Goal: Task Accomplishment & Management: Manage account settings

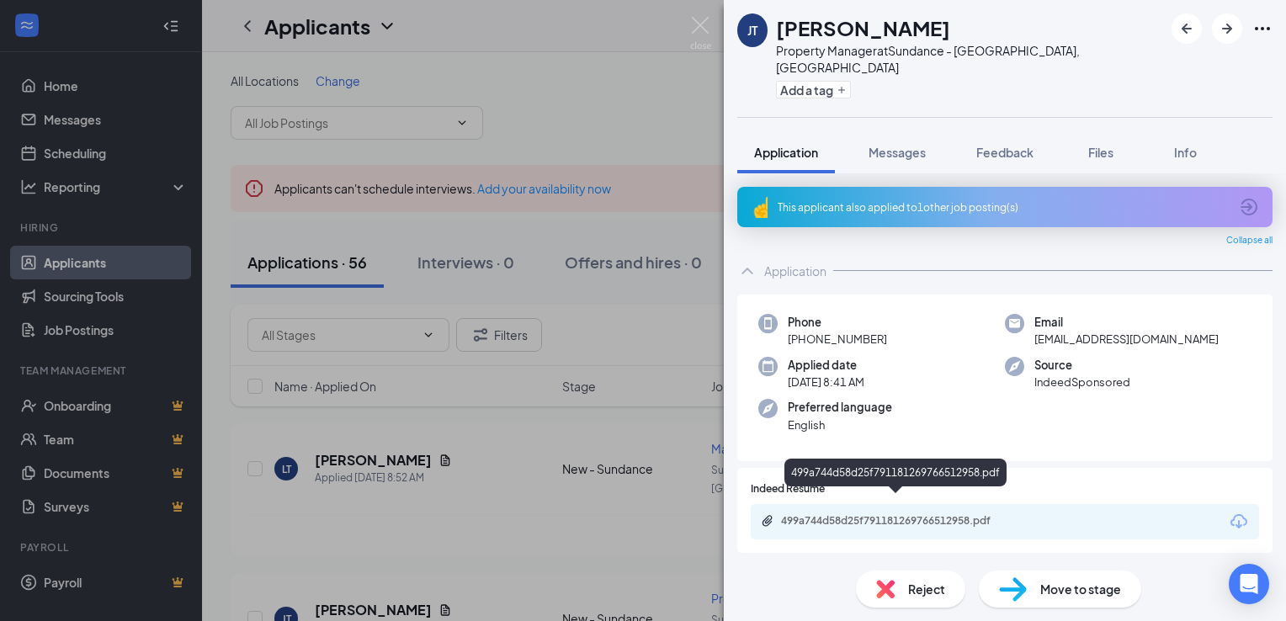
click at [876, 514] on div "499a744d58d25f791181269766512958.pdf" at bounding box center [899, 520] width 236 height 13
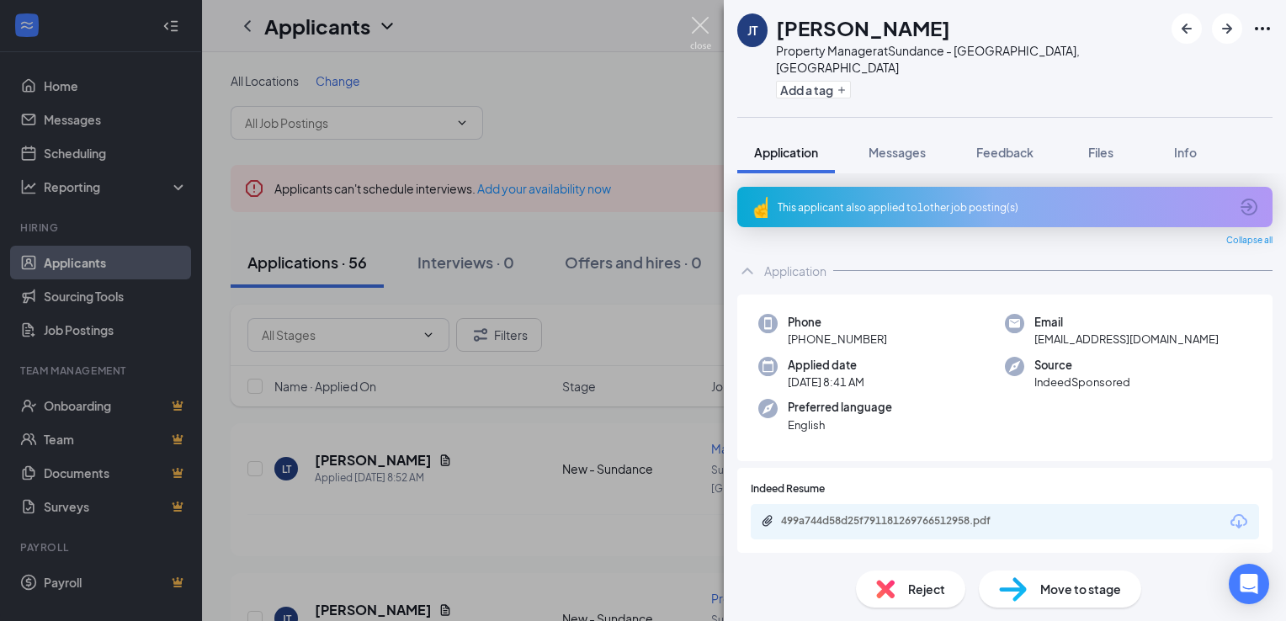
click at [703, 31] on img at bounding box center [700, 33] width 21 height 33
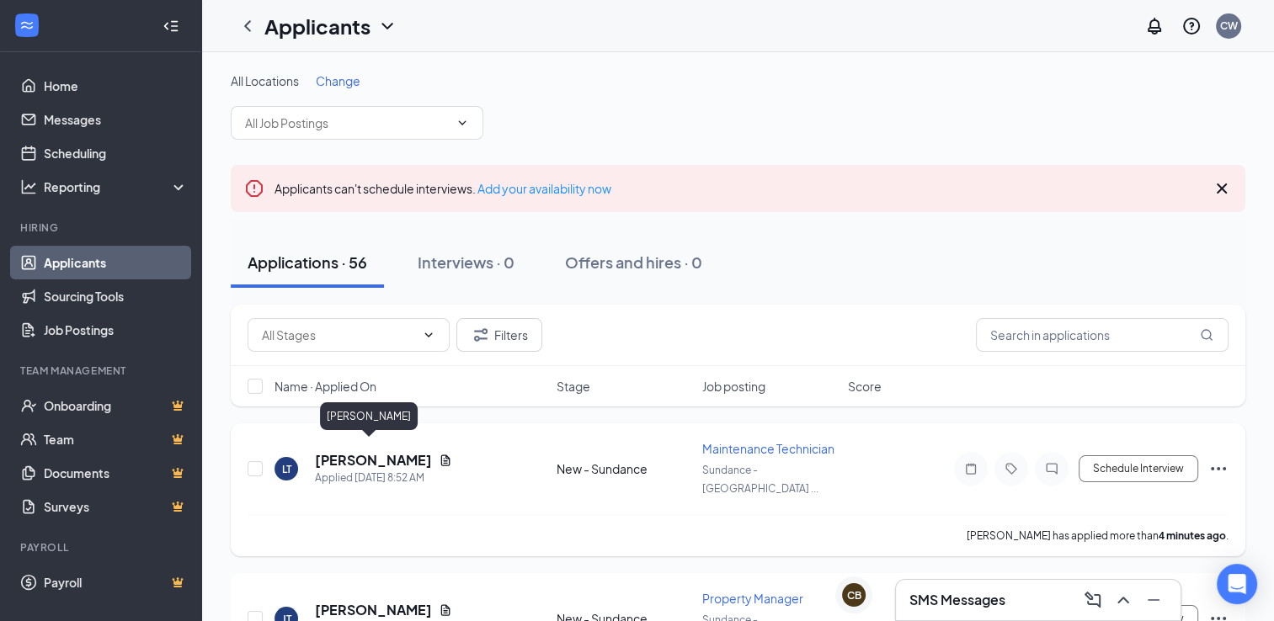
click at [363, 451] on h5 "[PERSON_NAME]" at bounding box center [373, 460] width 117 height 19
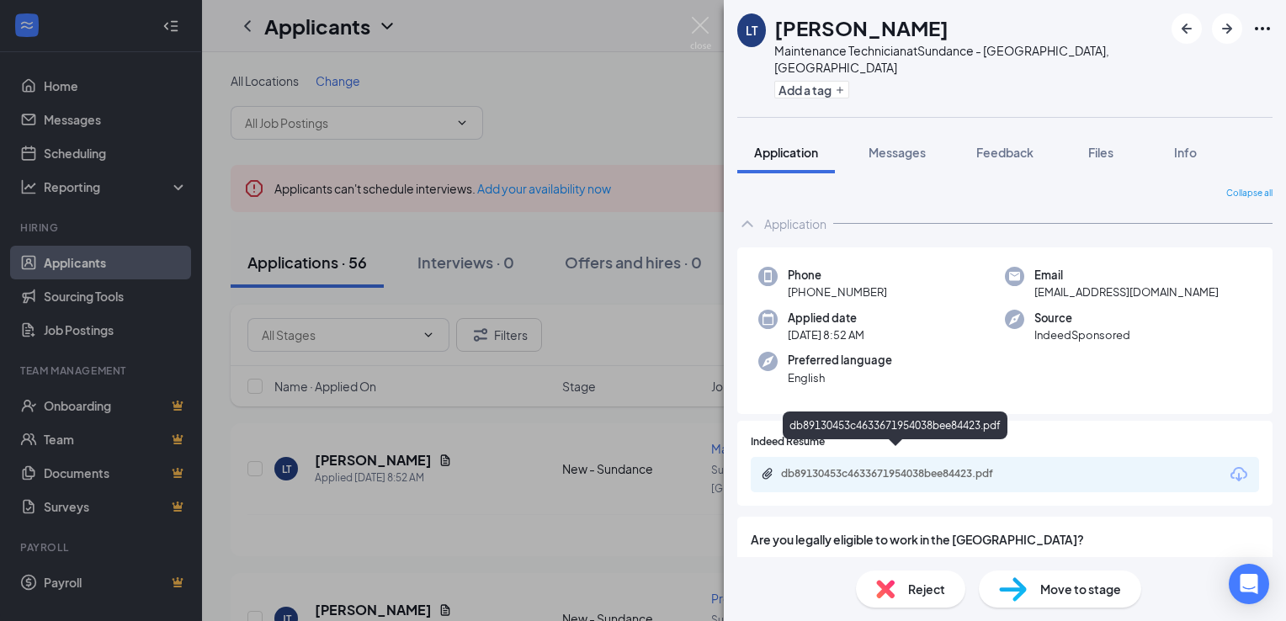
click at [859, 467] on div "db89130453c4633671954038bee84423.pdf" at bounding box center [899, 473] width 236 height 13
click at [699, 22] on img at bounding box center [700, 33] width 21 height 33
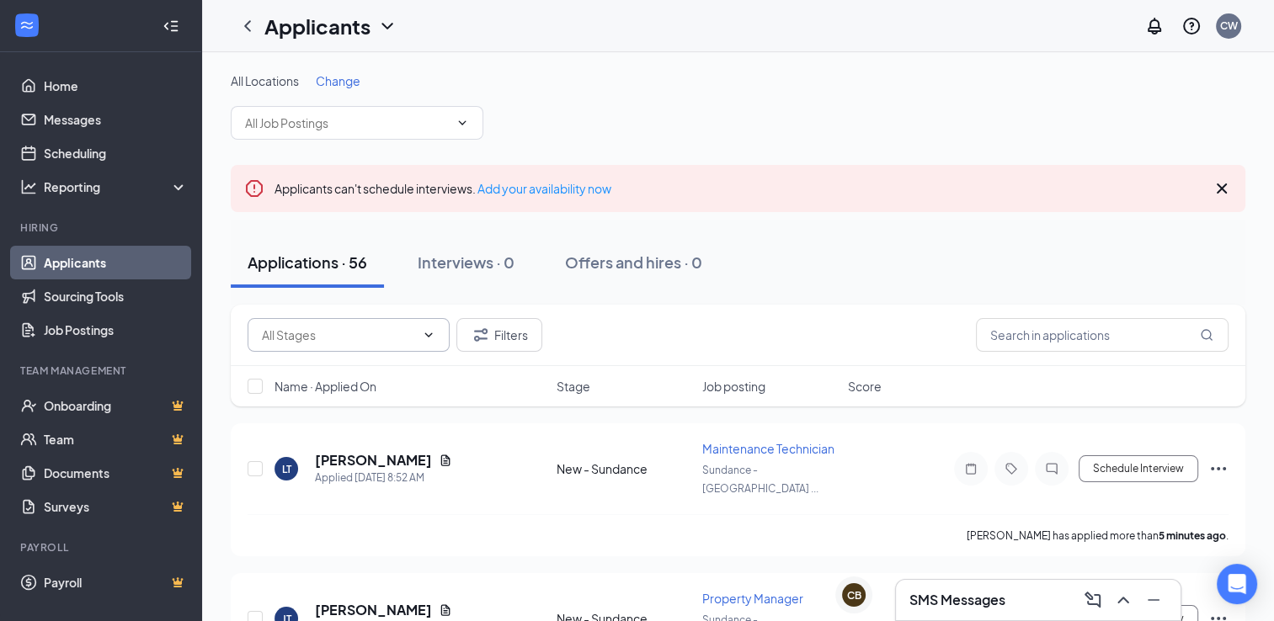
click at [439, 338] on span at bounding box center [348, 335] width 202 height 34
click at [428, 336] on icon "ChevronDown" at bounding box center [429, 335] width 8 height 4
click at [335, 340] on input "text" at bounding box center [338, 335] width 153 height 19
click at [635, 326] on div "New - Sundance (40) Reviewed - Sundance (16) Filters" at bounding box center [737, 335] width 981 height 34
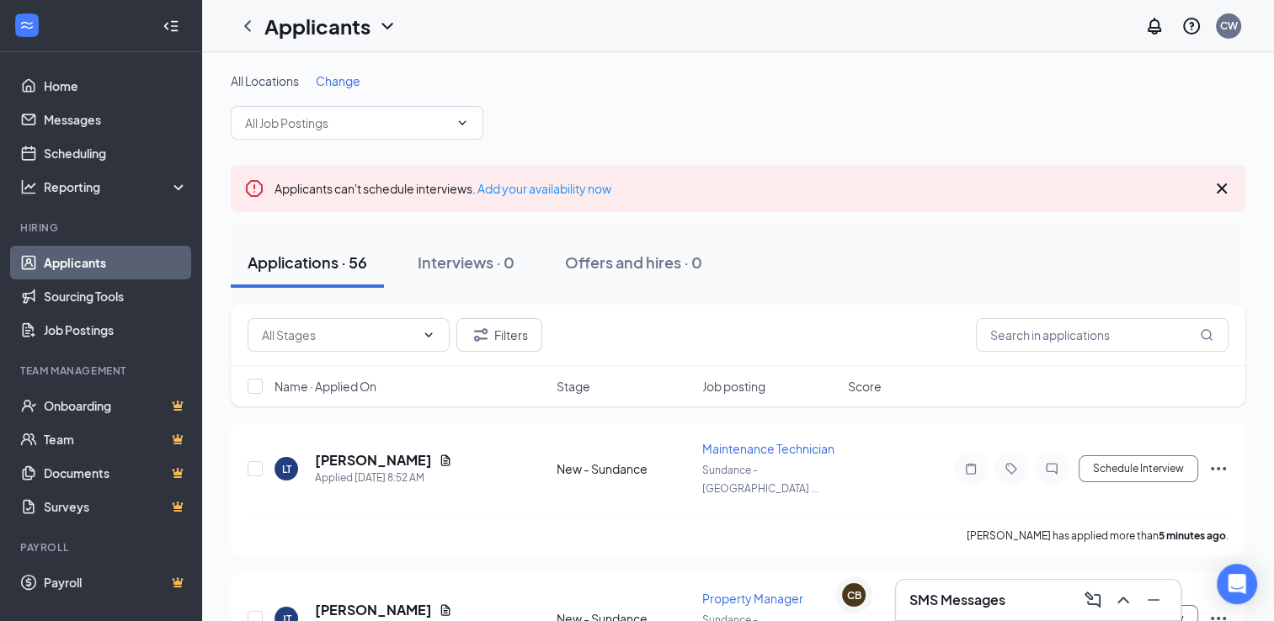
click at [728, 387] on span "Job posting" at bounding box center [733, 386] width 63 height 17
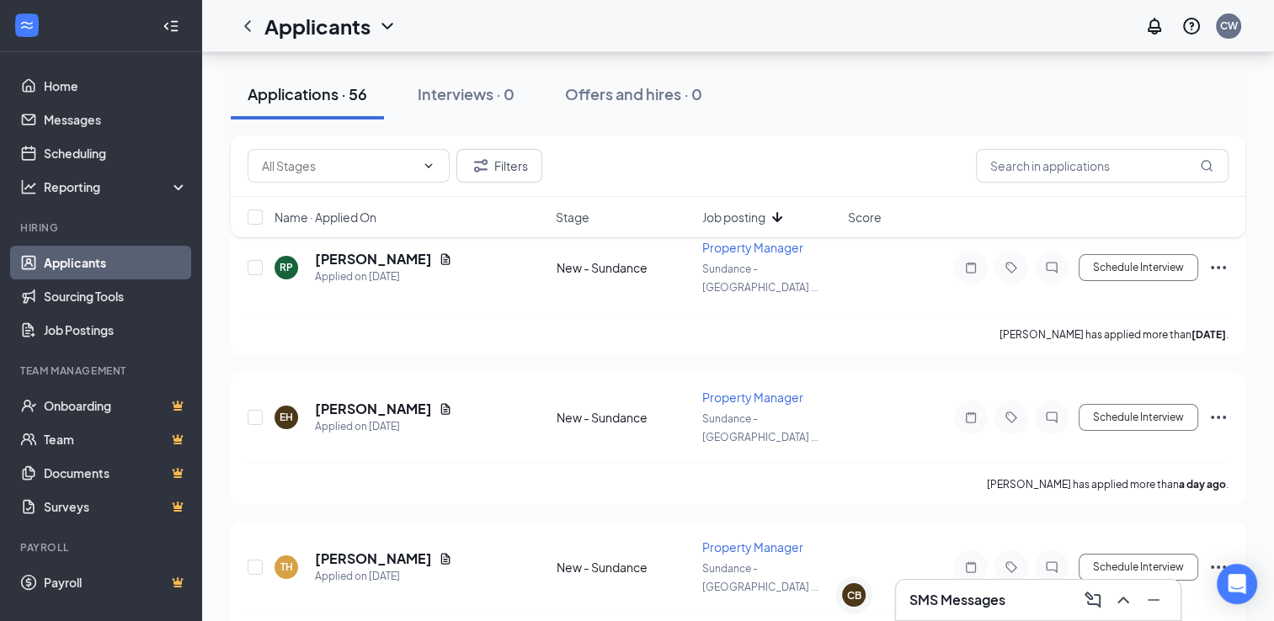
scroll to position [208, 0]
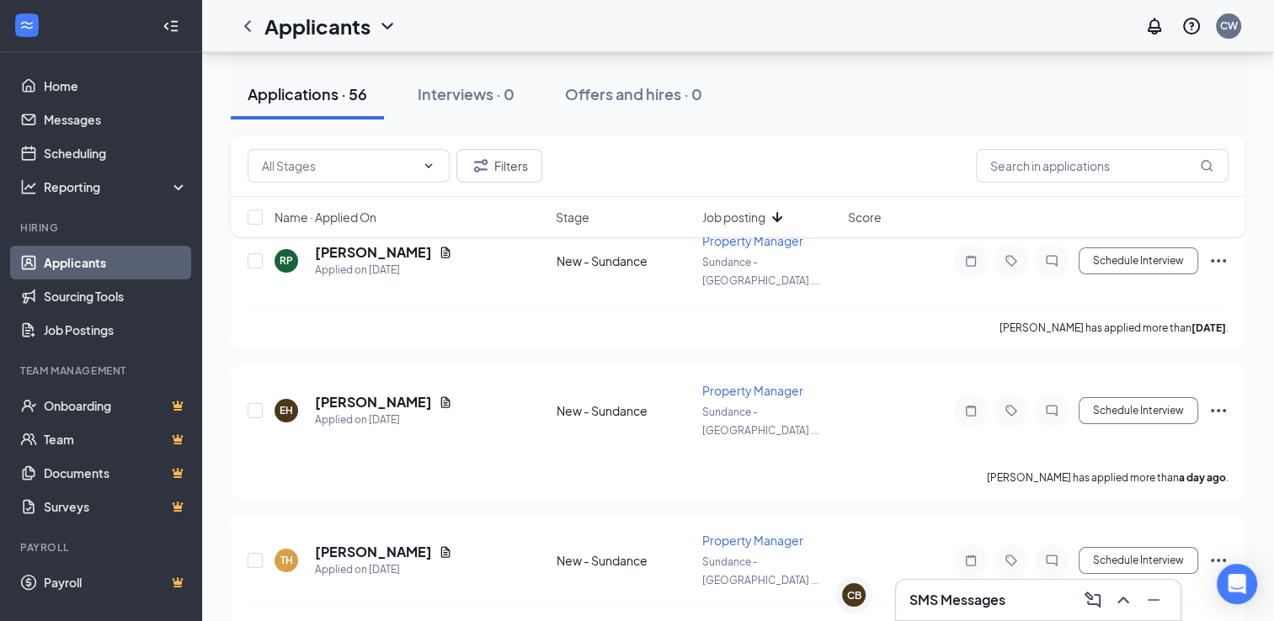
click at [471, 241] on div "New - Sundance (40) Reviewed - Sundance (16) Filters Name · Applied On Stage Jo…" at bounding box center [738, 195] width 1014 height 119
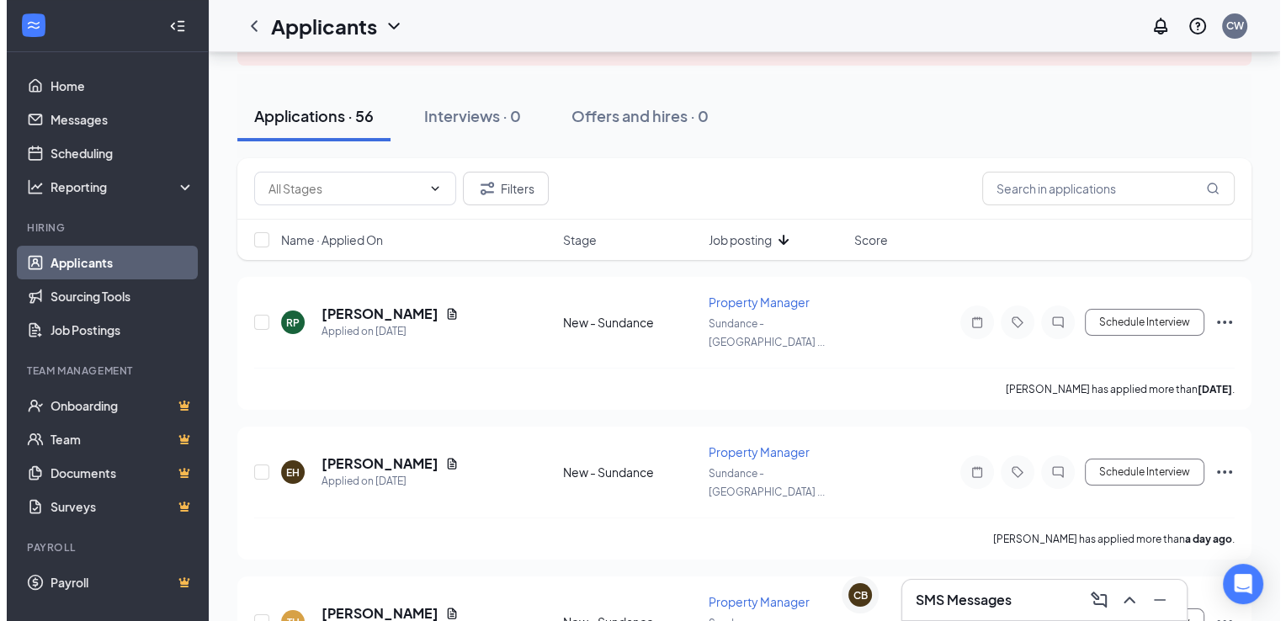
scroll to position [141, 0]
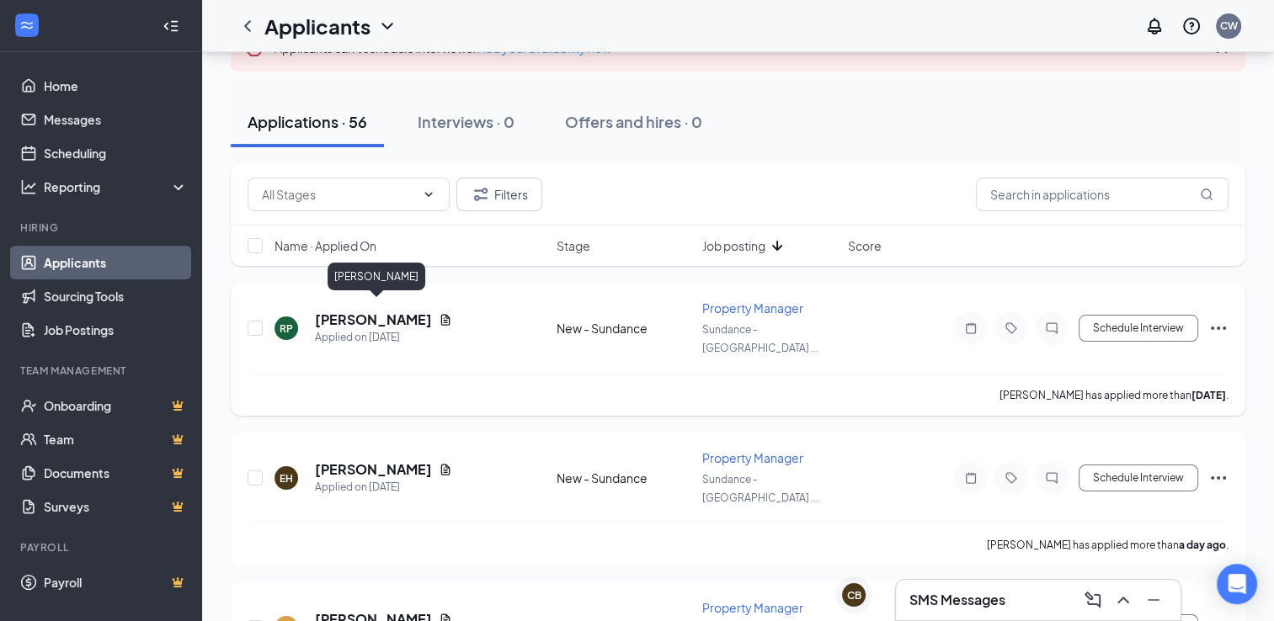
click at [381, 312] on h5 "[PERSON_NAME]" at bounding box center [373, 320] width 117 height 19
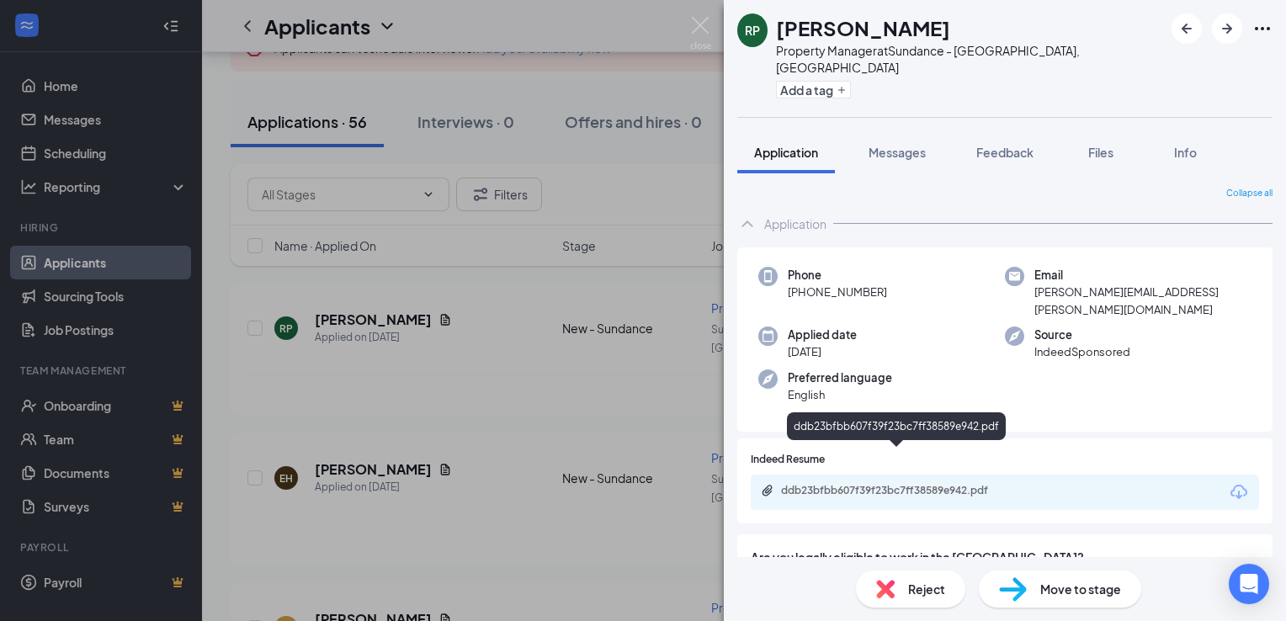
click at [811, 484] on div "ddb23bfbb607f39f23bc7ff38589e942.pdf" at bounding box center [899, 490] width 236 height 13
click at [1219, 32] on icon "ArrowRight" at bounding box center [1227, 29] width 20 height 20
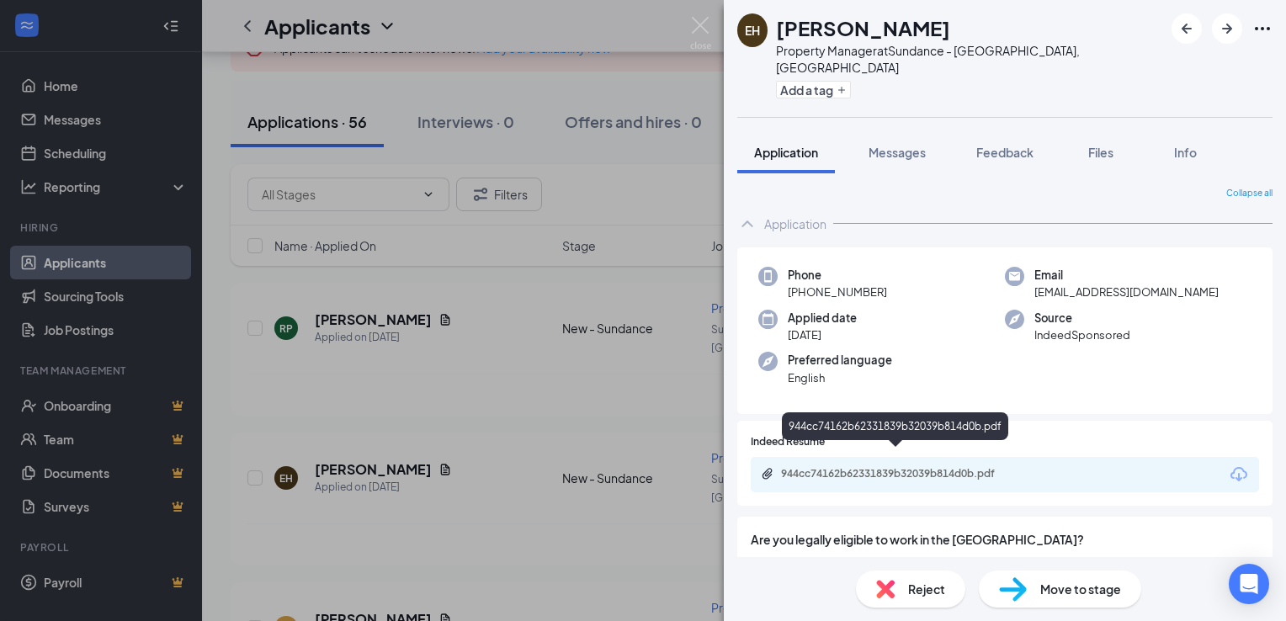
click at [815, 467] on div "944cc74162b62331839b32039b814d0b.pdf" at bounding box center [899, 473] width 236 height 13
click at [1227, 31] on icon "ArrowRight" at bounding box center [1227, 29] width 20 height 20
click at [964, 467] on div "a87125fa4202ae351ce0063ea4b21459.pdf" at bounding box center [899, 473] width 236 height 13
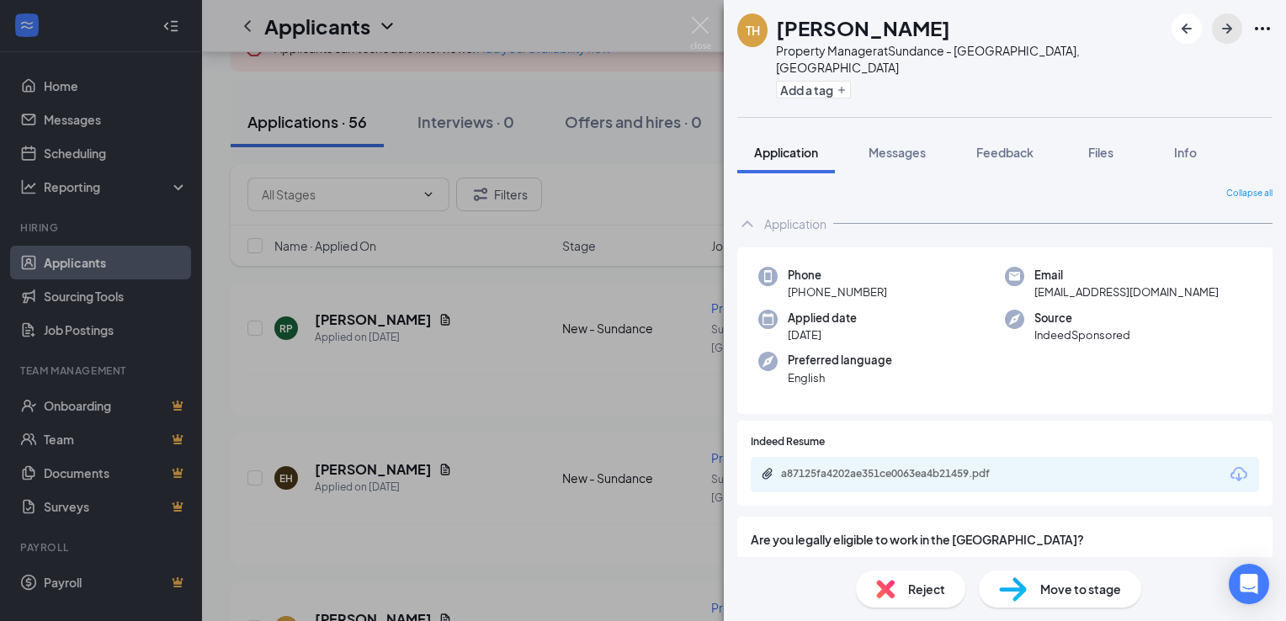
click at [1225, 26] on icon "ArrowRight" at bounding box center [1227, 29] width 20 height 20
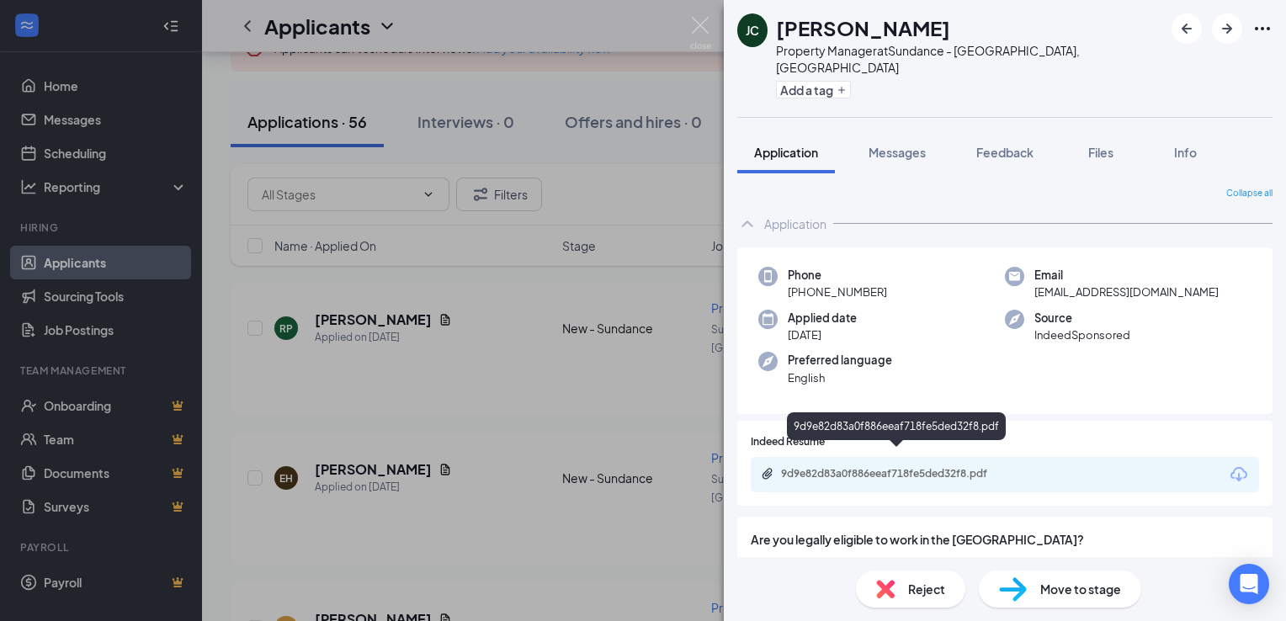
click at [885, 467] on div "9d9e82d83a0f886eeaf718fe5ded32f8.pdf" at bounding box center [899, 473] width 236 height 13
click at [1071, 575] on div "Move to stage" at bounding box center [1060, 589] width 162 height 37
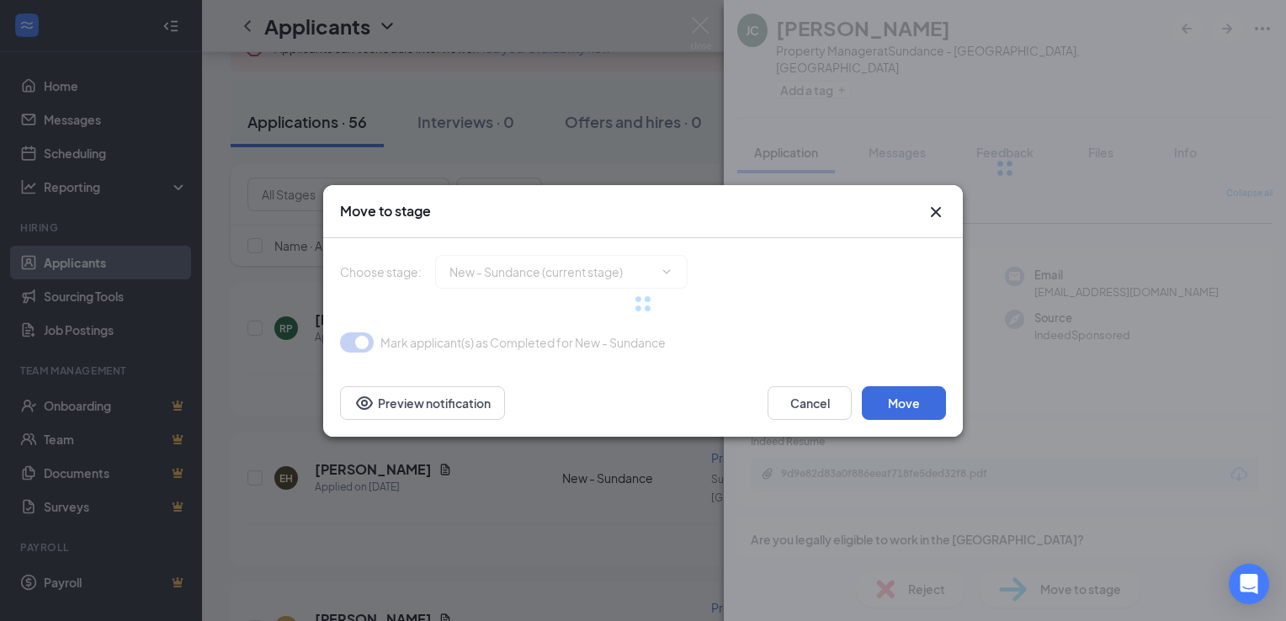
type input "Reviewed - Sundance (next stage)"
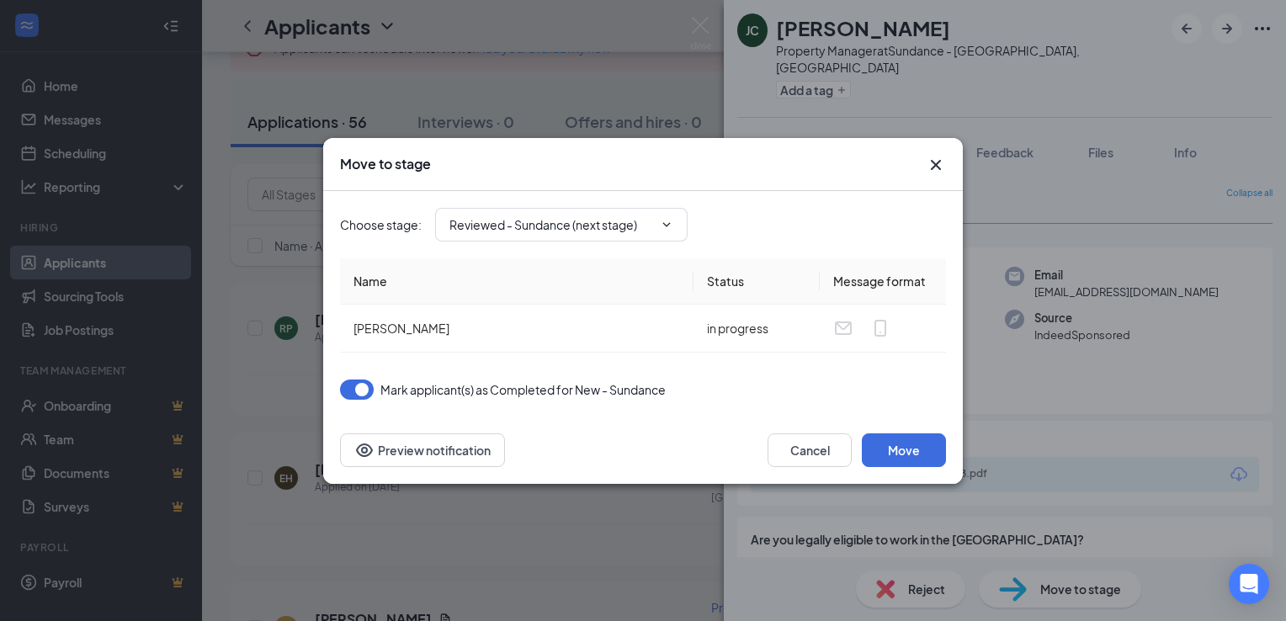
click at [937, 160] on icon "Cross" at bounding box center [936, 165] width 20 height 20
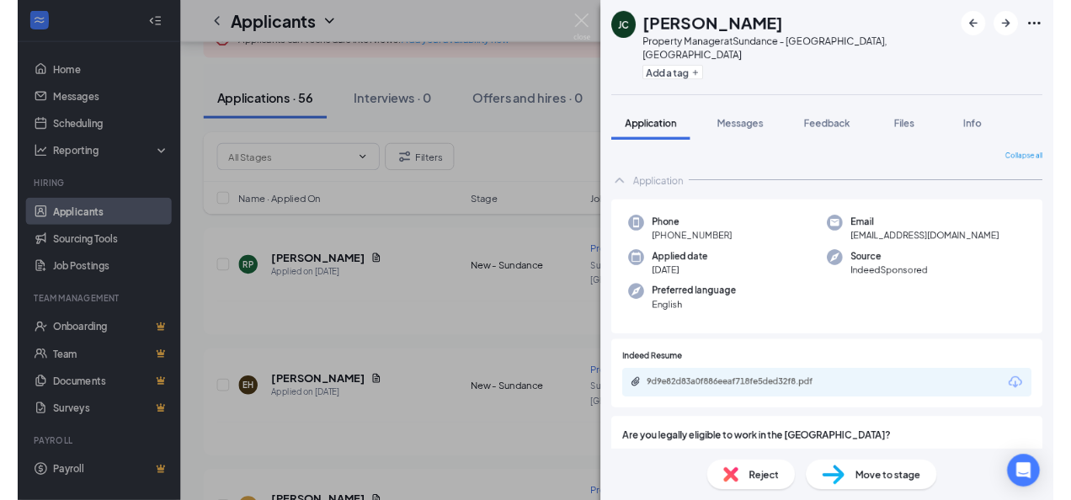
scroll to position [141, 0]
